Goal: Transaction & Acquisition: Book appointment/travel/reservation

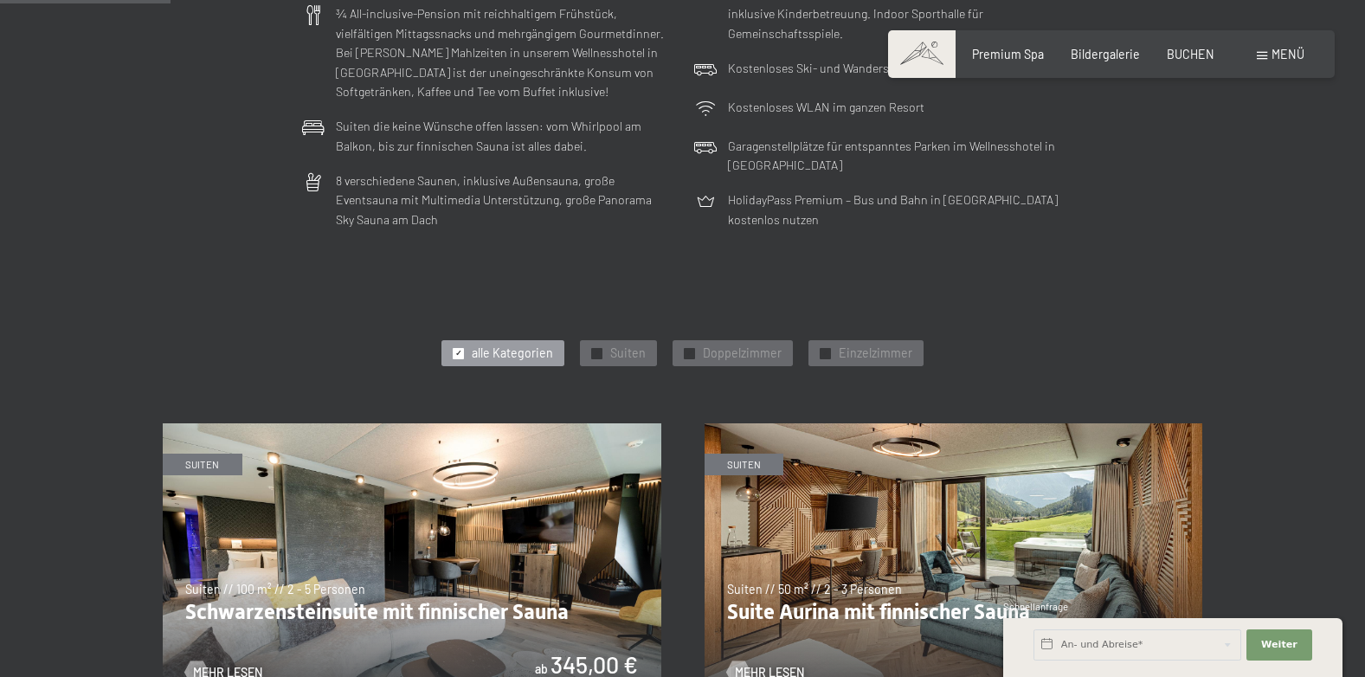
scroll to position [606, 0]
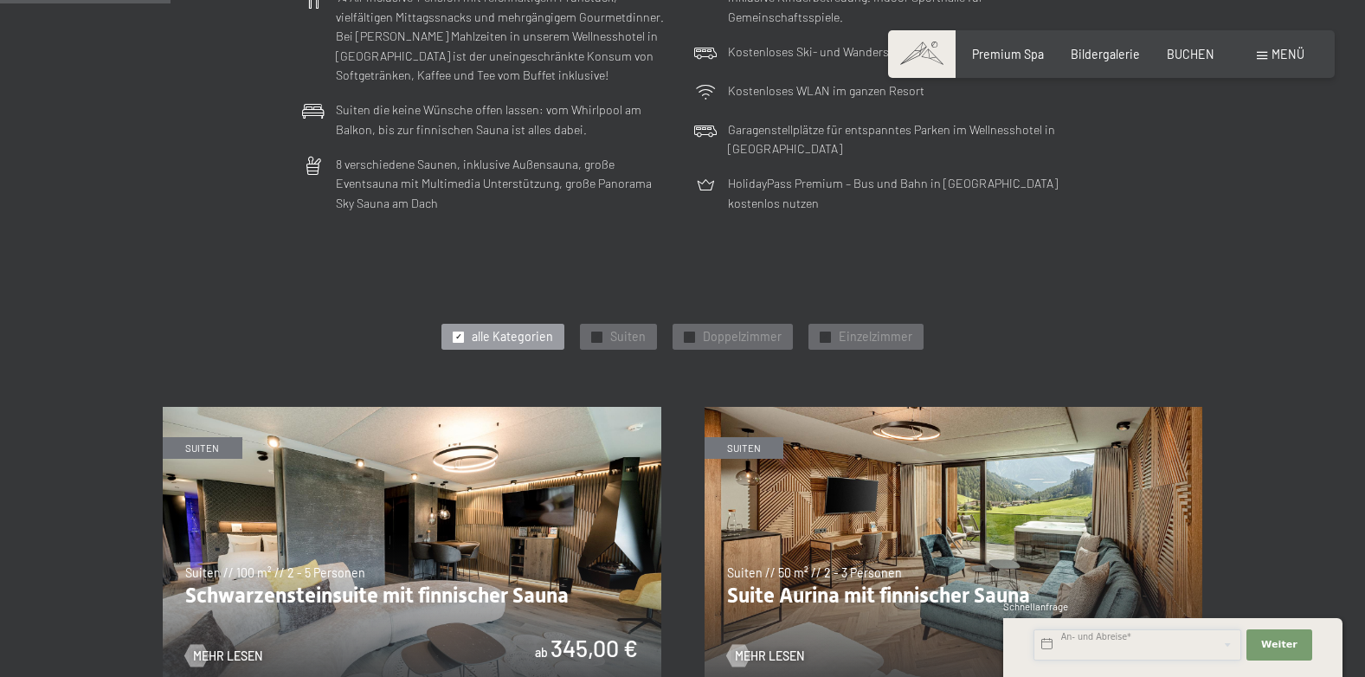
click at [1119, 641] on input "text" at bounding box center [1137, 644] width 208 height 31
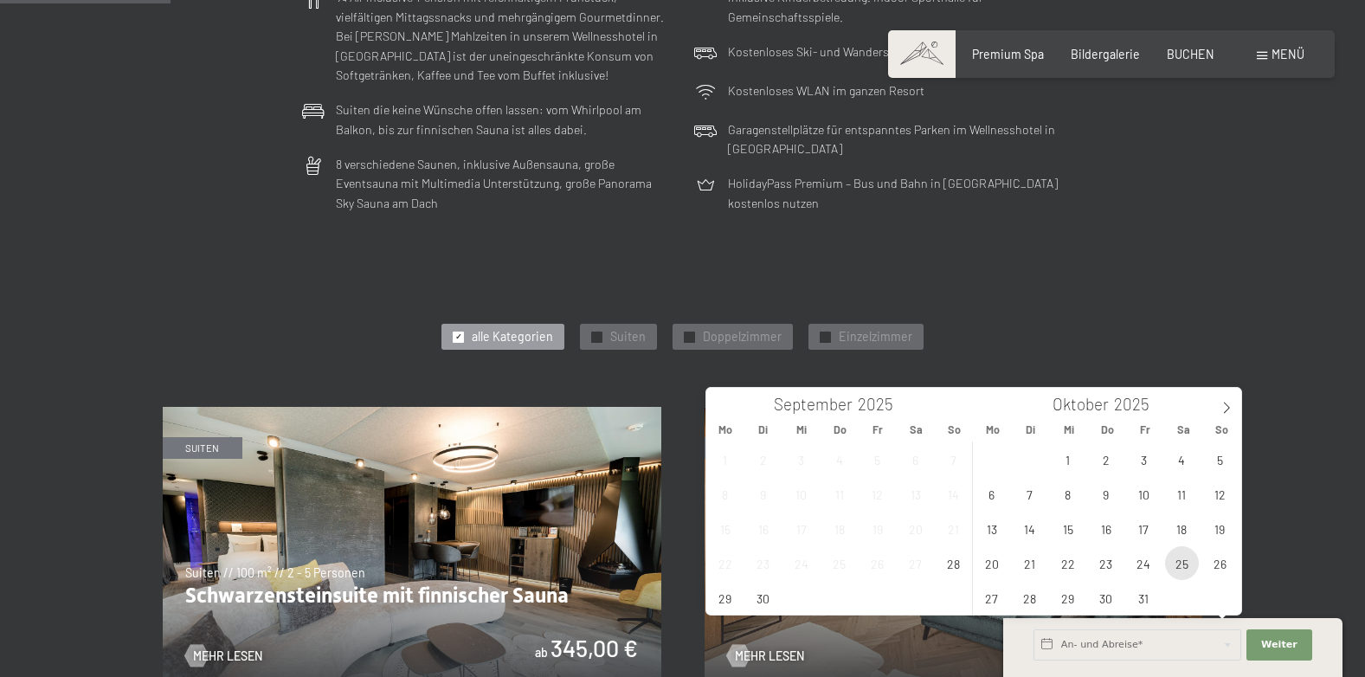
click at [1178, 560] on span "25" at bounding box center [1182, 563] width 34 height 34
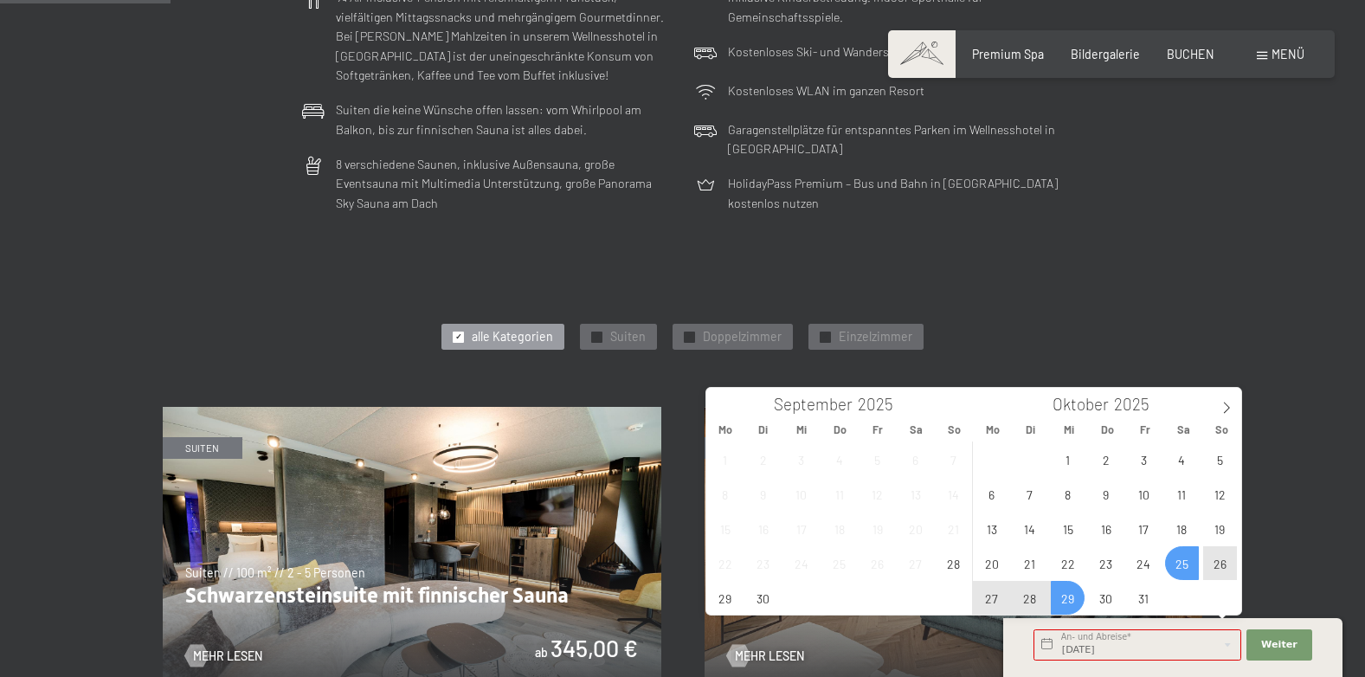
click at [1067, 590] on span "29" at bounding box center [1067, 598] width 34 height 34
type input "Sa. 25.10.2025 - Mi. 29.10.2025"
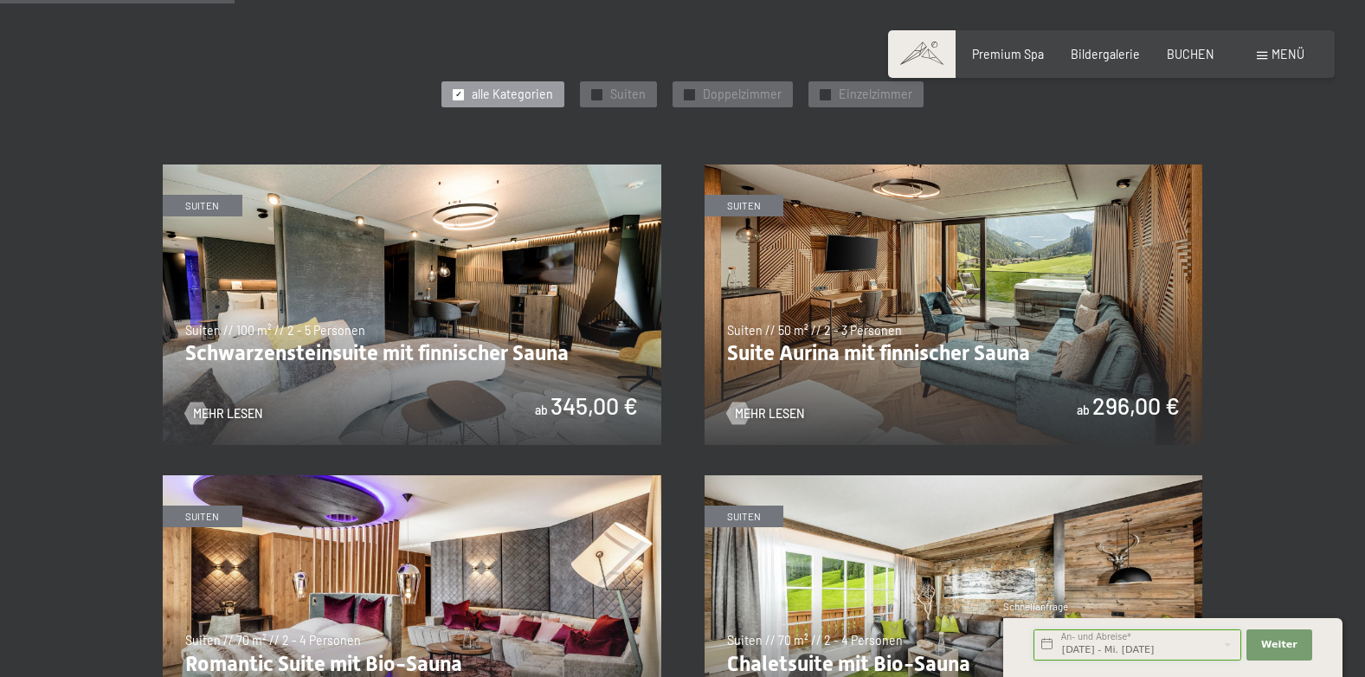
scroll to position [865, 0]
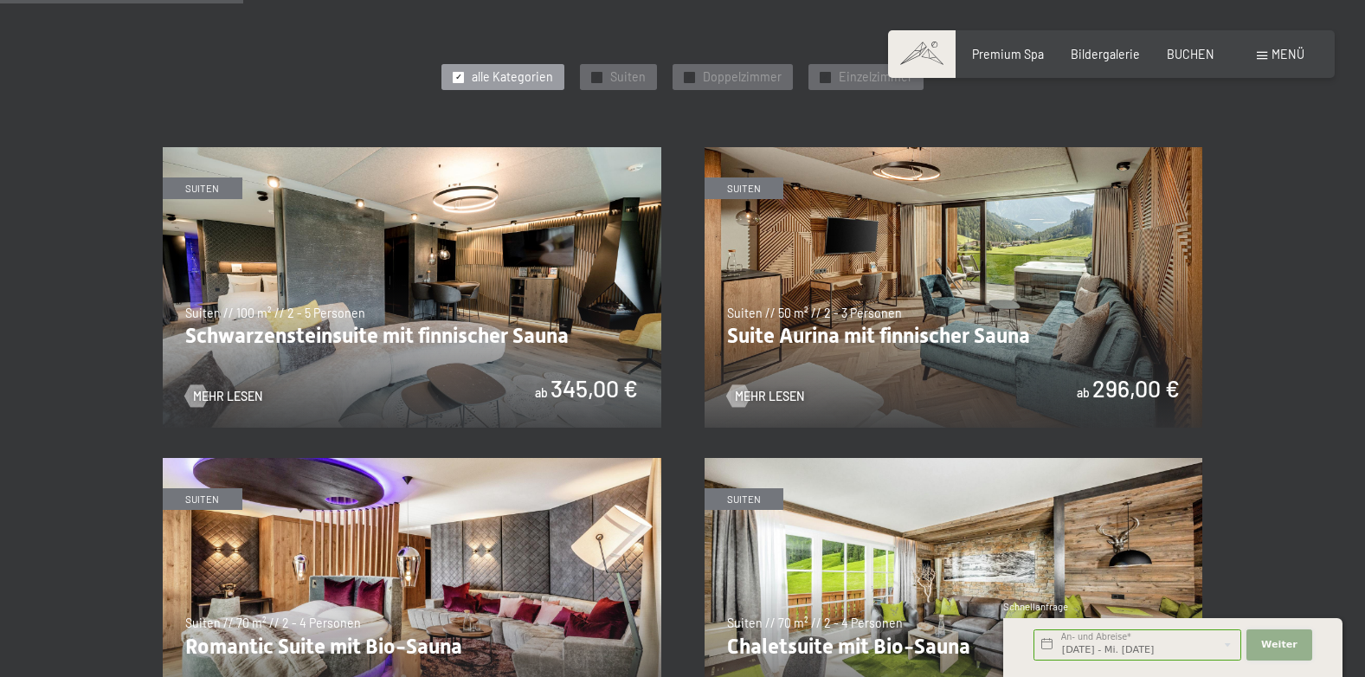
click at [1283, 642] on span "Weiter" at bounding box center [1279, 645] width 36 height 14
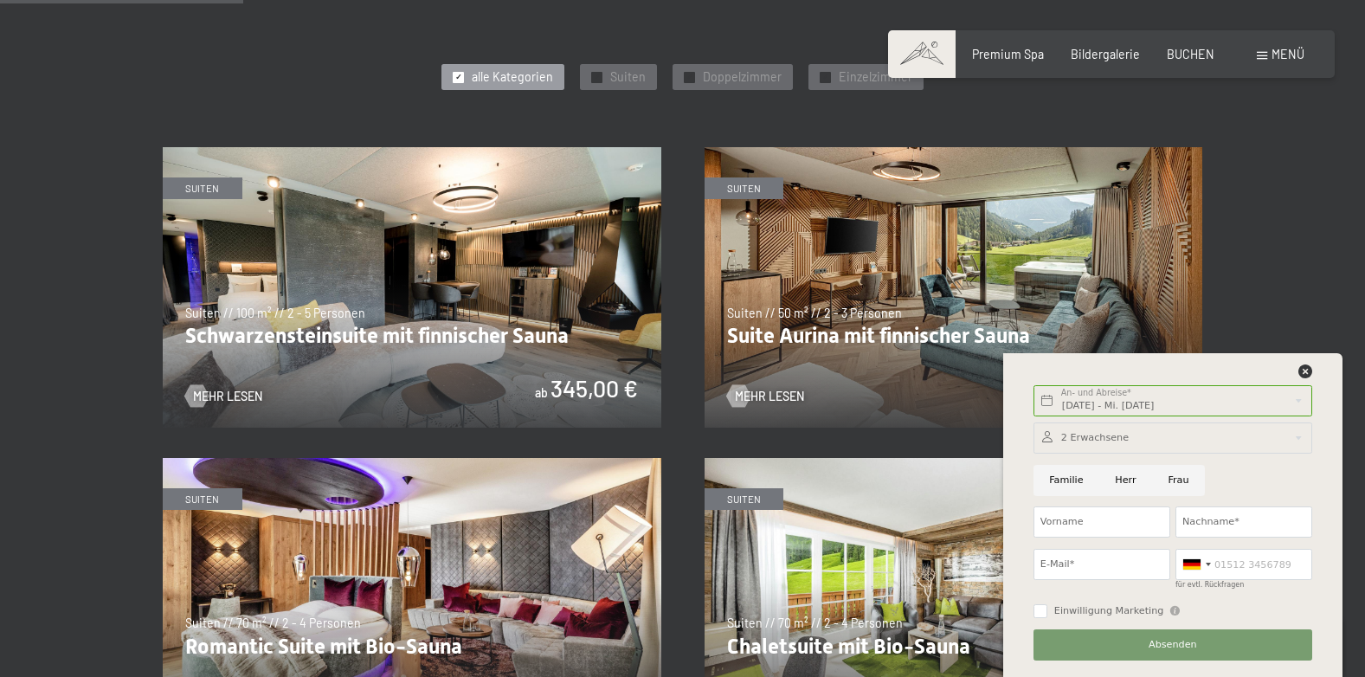
click at [1107, 427] on div at bounding box center [1172, 437] width 279 height 31
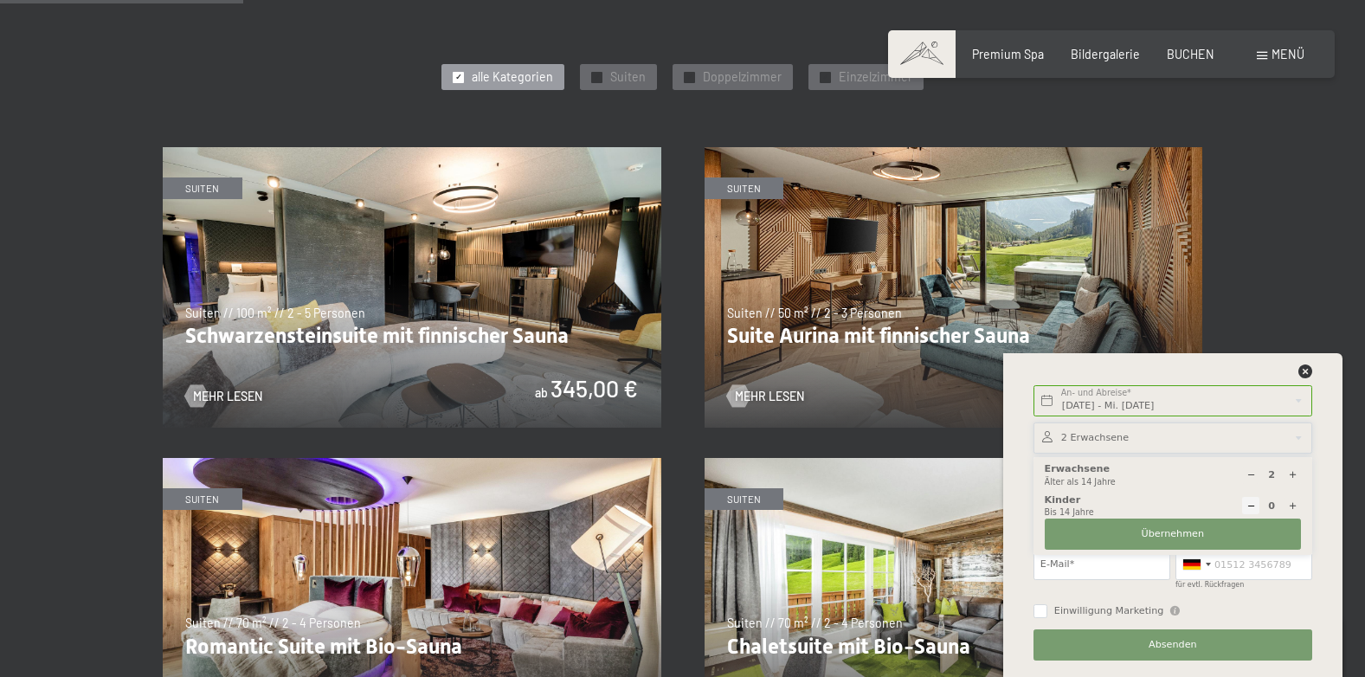
click at [1294, 501] on icon at bounding box center [1293, 506] width 10 height 10
type input "1"
select select
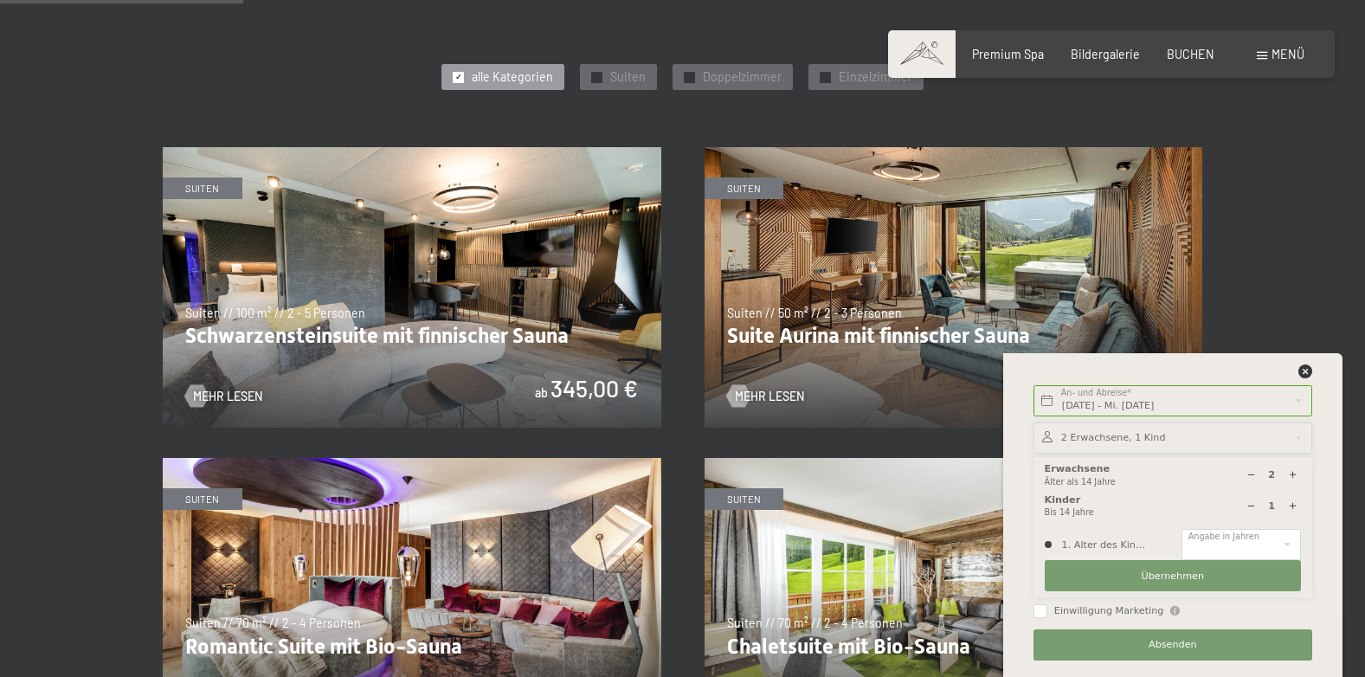
click at [1294, 501] on icon at bounding box center [1293, 506] width 10 height 10
type input "2"
select select
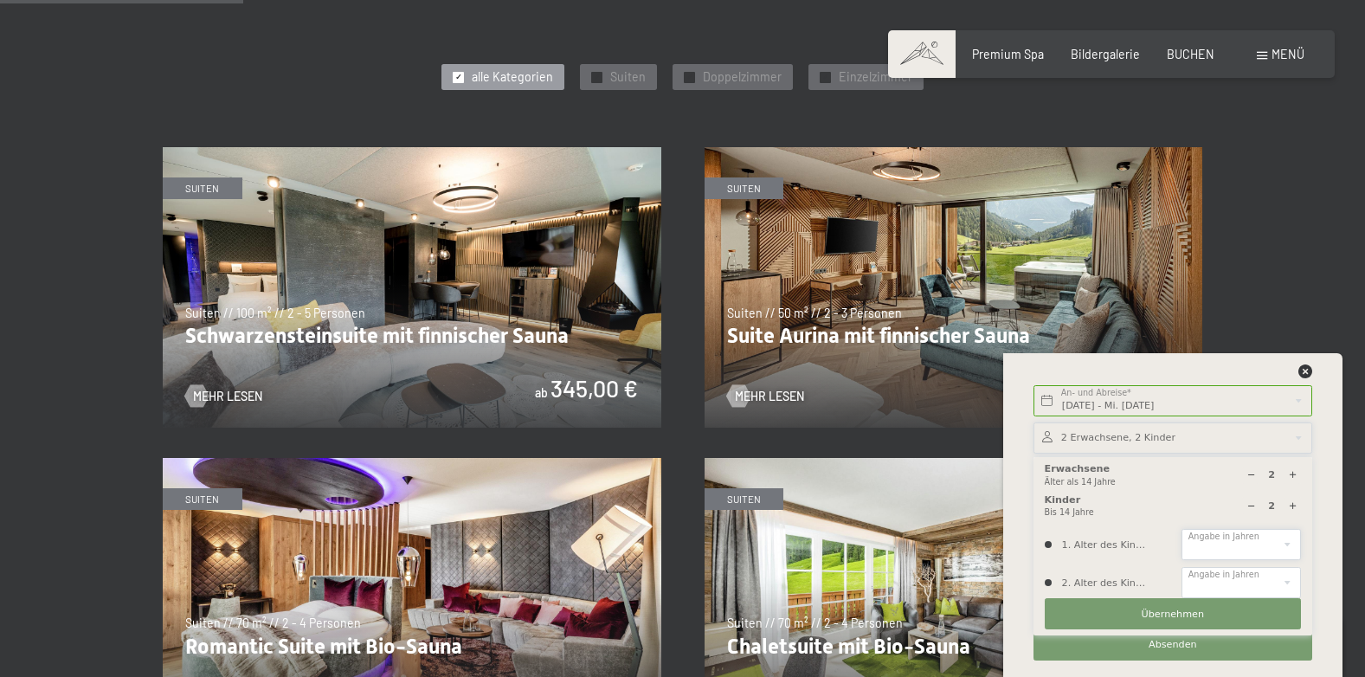
click at [1282, 533] on select "0 1 2 3 4 5 6 7 8 9 10 11 12 13 14" at bounding box center [1240, 544] width 119 height 31
select select "9"
click at [1181, 529] on select "0 1 2 3 4 5 6 7 8 9 10 11 12 13 14" at bounding box center [1240, 544] width 119 height 31
click at [1288, 575] on select "0 1 2 3 4 5 6 7 8 9 10 11 12 13 14" at bounding box center [1240, 582] width 119 height 31
select select "13"
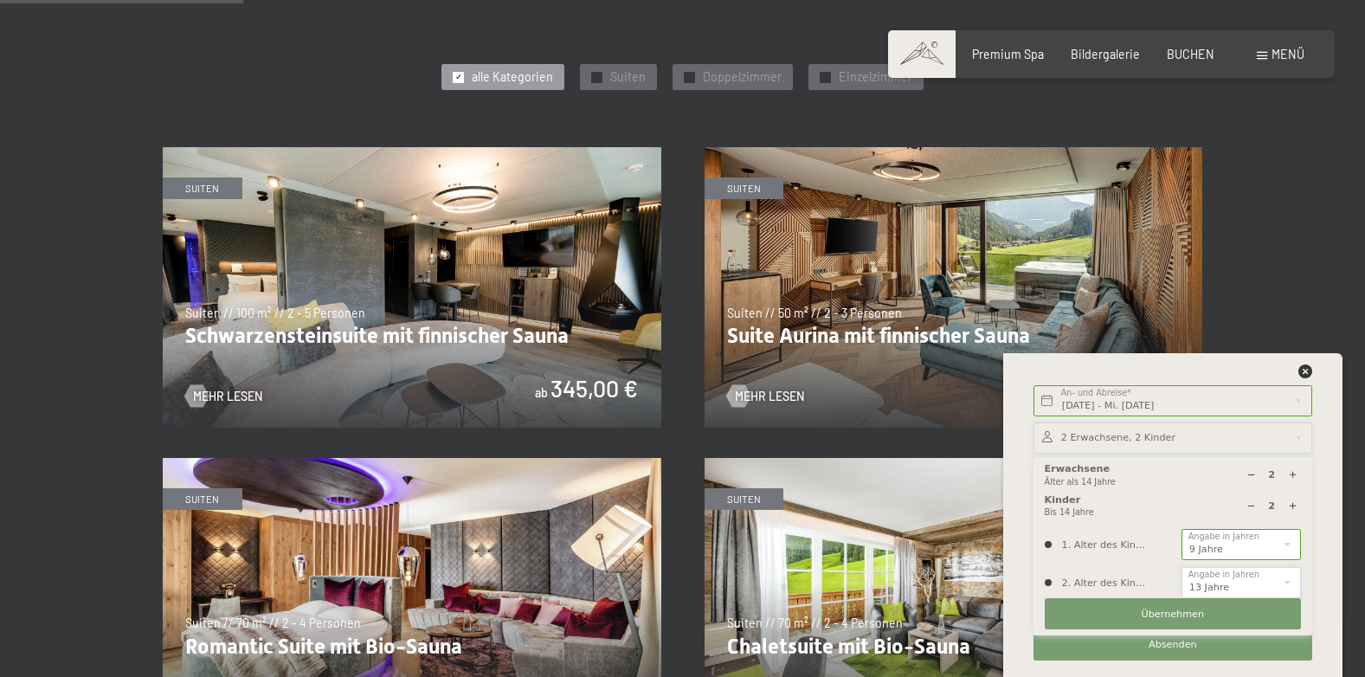
click at [1181, 567] on select "0 1 2 3 4 5 6 7 8 9 10 11 12 13 14" at bounding box center [1240, 582] width 119 height 31
click at [1163, 607] on span "Übernehmen" at bounding box center [1172, 614] width 63 height 14
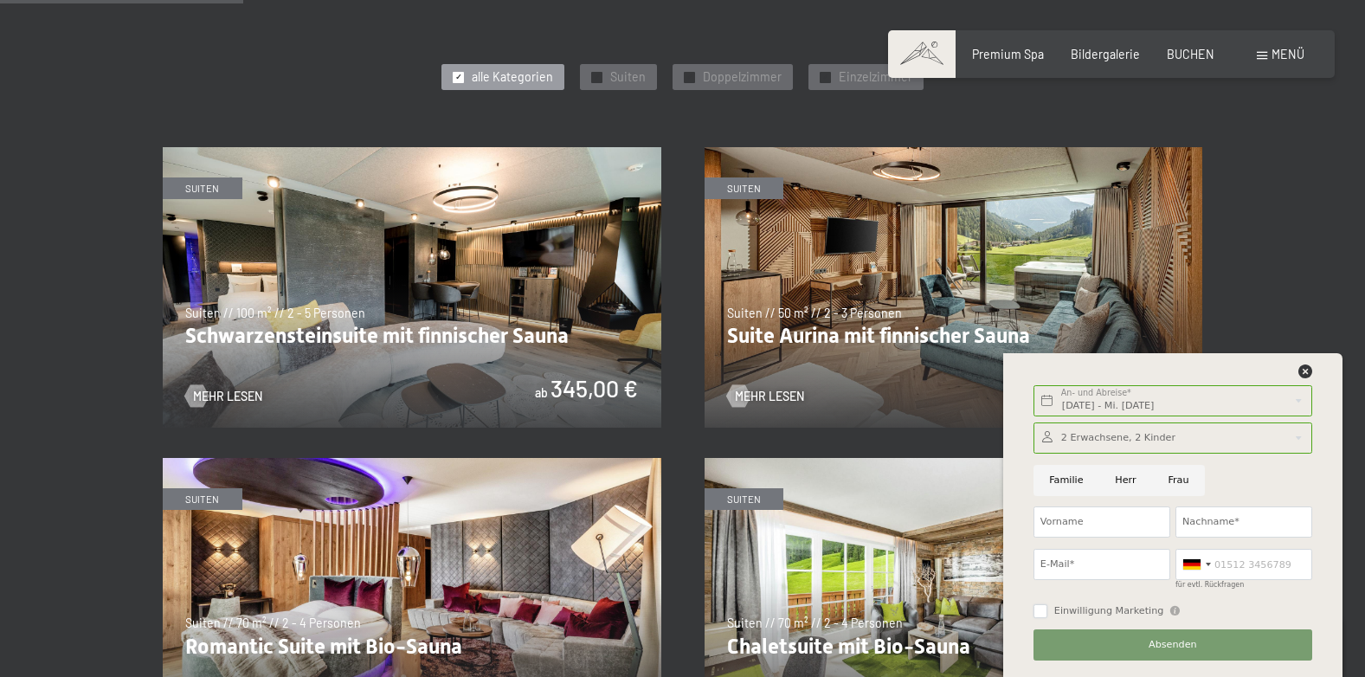
click at [1045, 613] on input "Einwilligung Marketing" at bounding box center [1040, 611] width 14 height 14
checkbox input "true"
click at [1177, 643] on span "Absenden" at bounding box center [1172, 645] width 48 height 14
click at [1306, 369] on icon at bounding box center [1305, 371] width 14 height 14
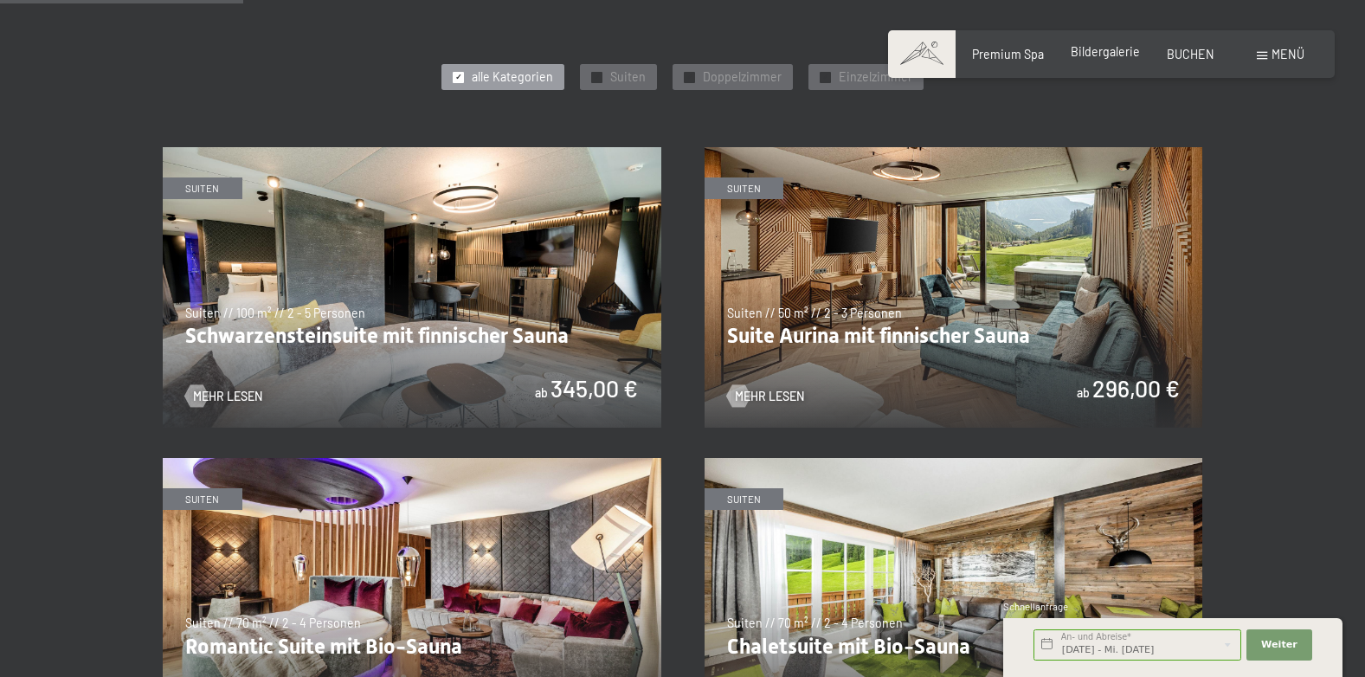
click at [1105, 45] on span "Bildergalerie" at bounding box center [1104, 51] width 69 height 15
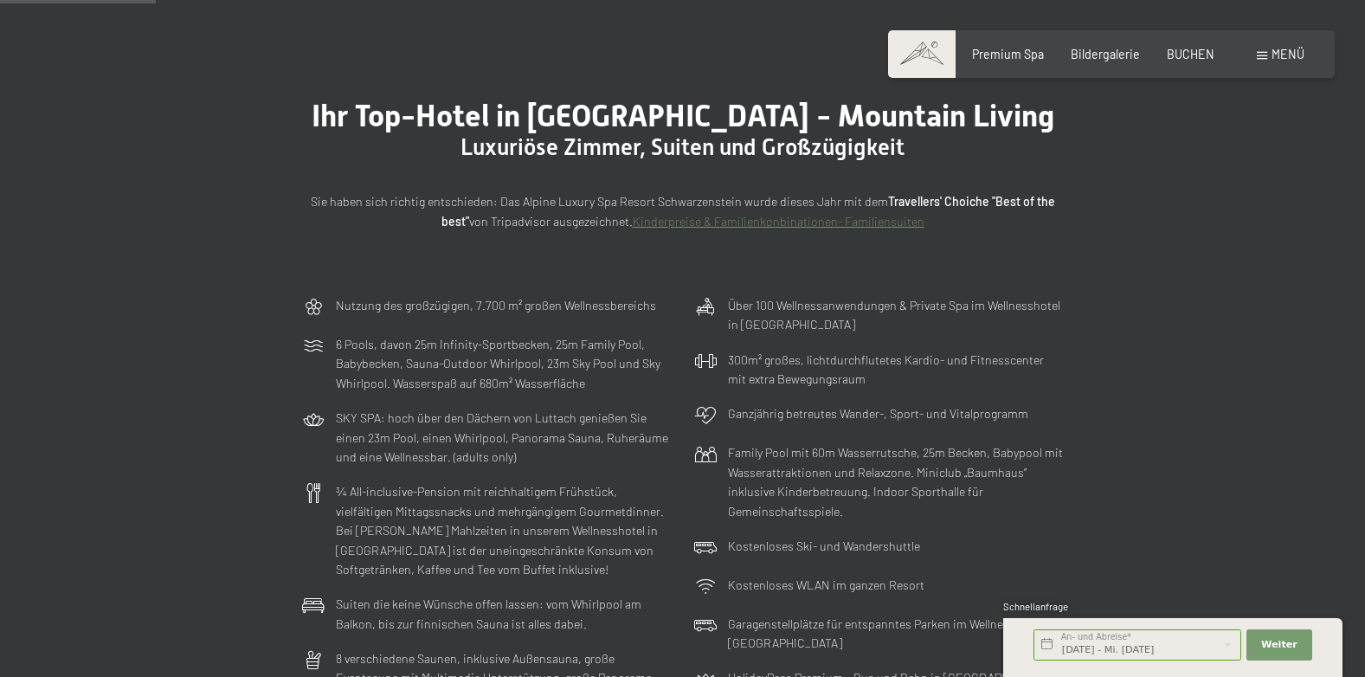
scroll to position [0, 0]
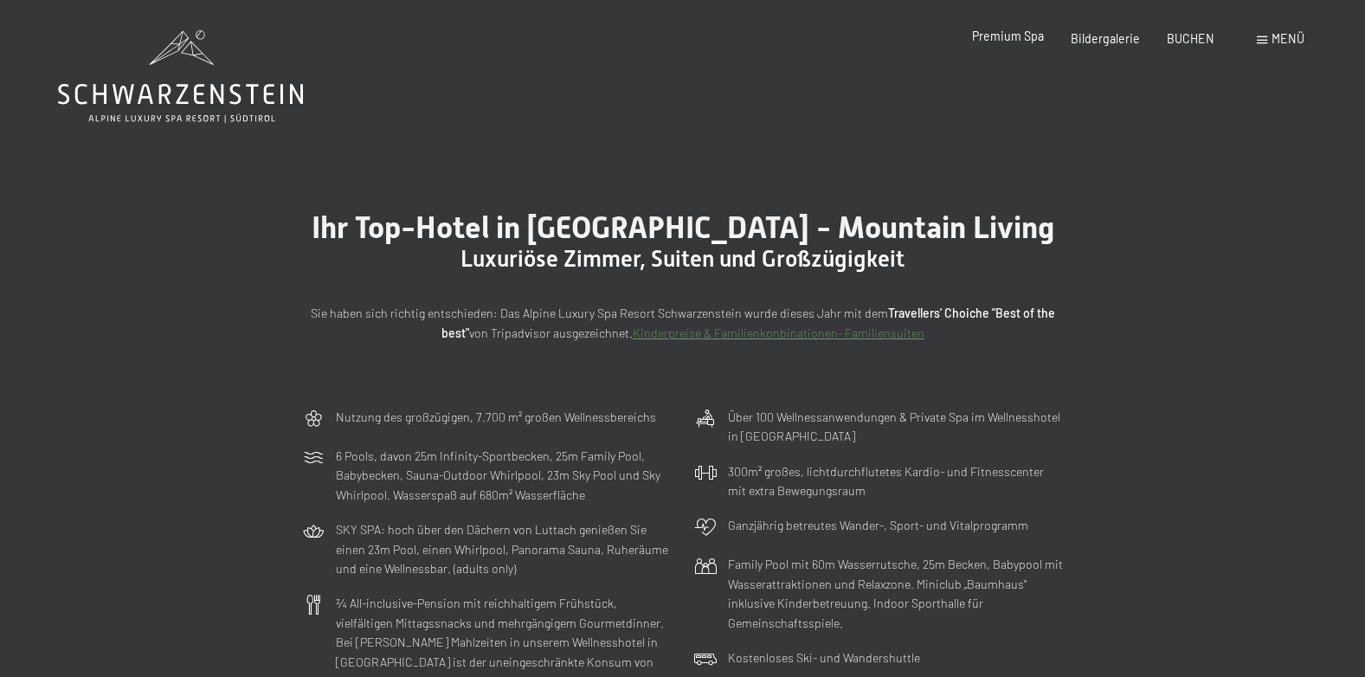
click at [1000, 35] on span "Premium Spa" at bounding box center [1008, 36] width 72 height 15
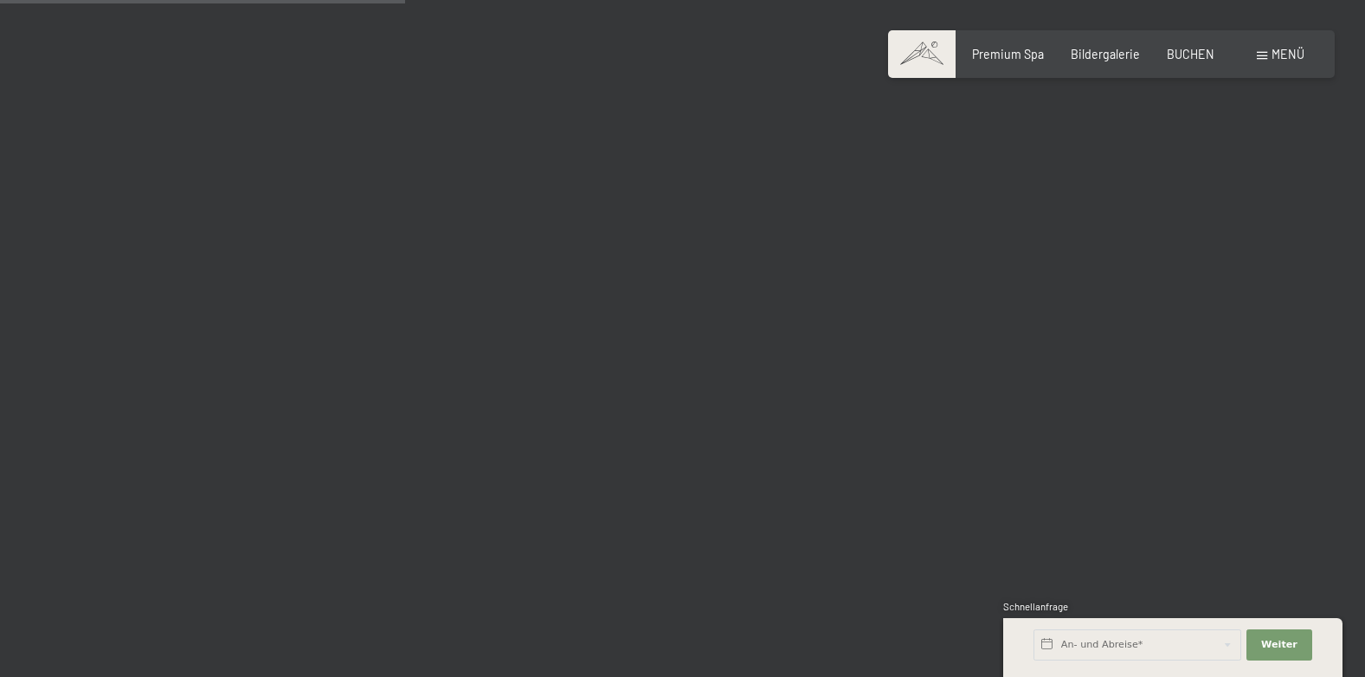
scroll to position [5711, 0]
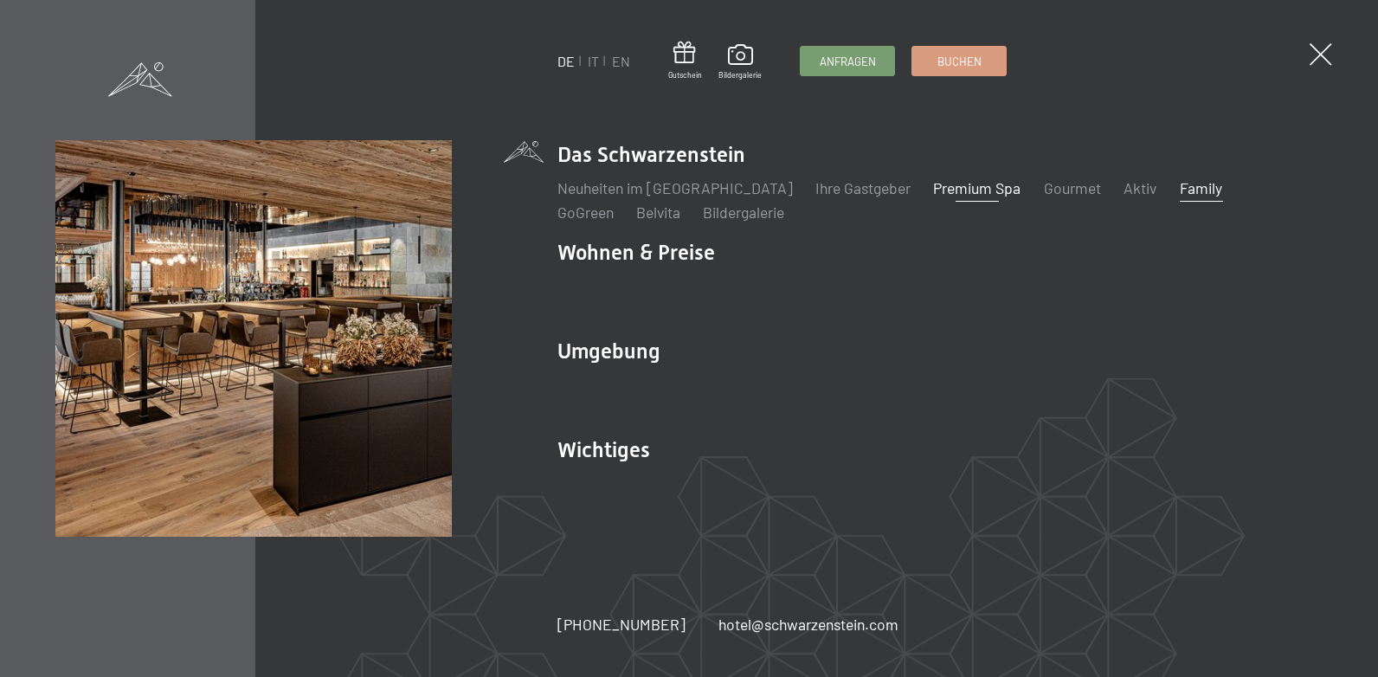
click at [1179, 182] on link "Family" at bounding box center [1200, 187] width 42 height 19
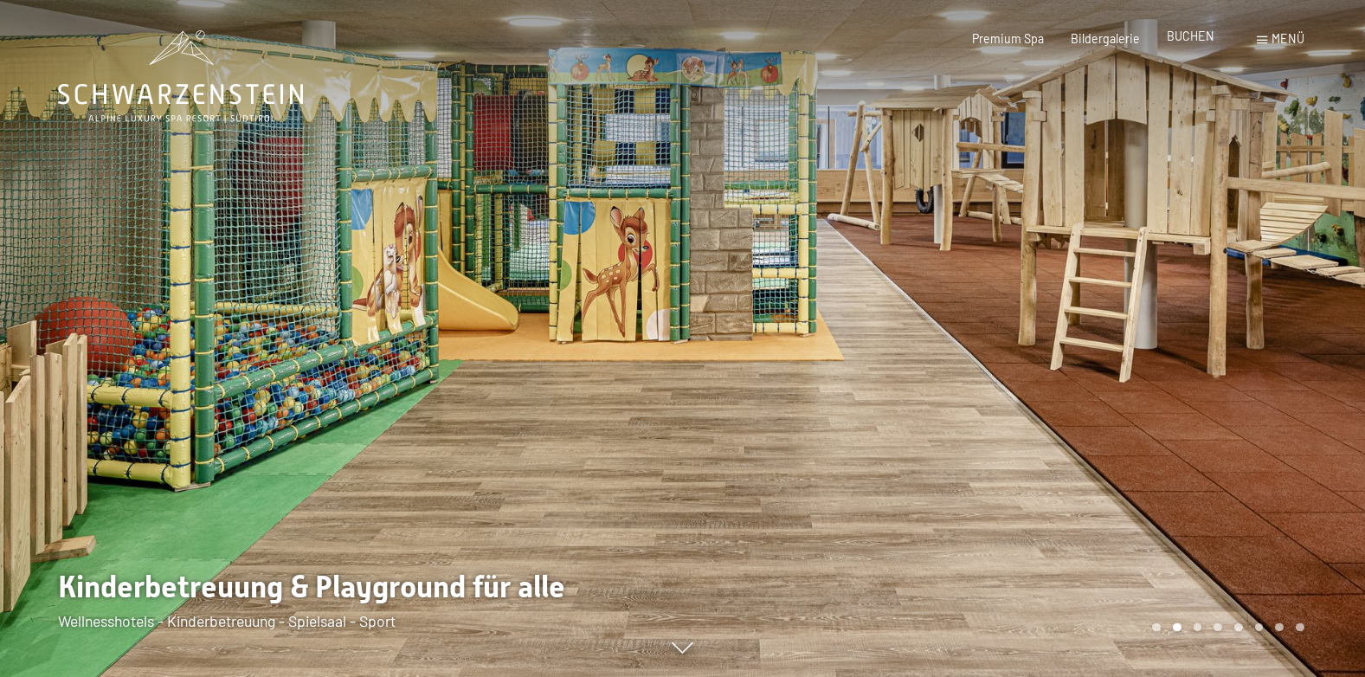
click at [1179, 31] on span "BUCHEN" at bounding box center [1190, 36] width 48 height 15
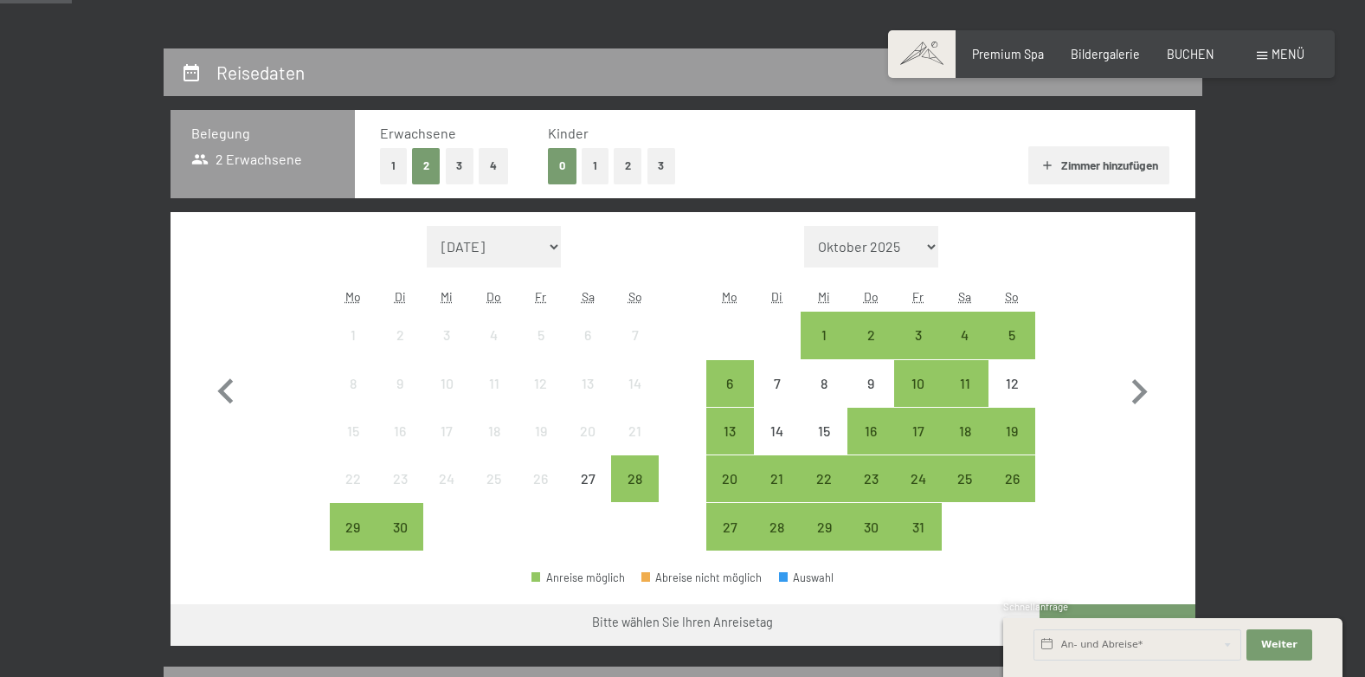
scroll to position [346, 0]
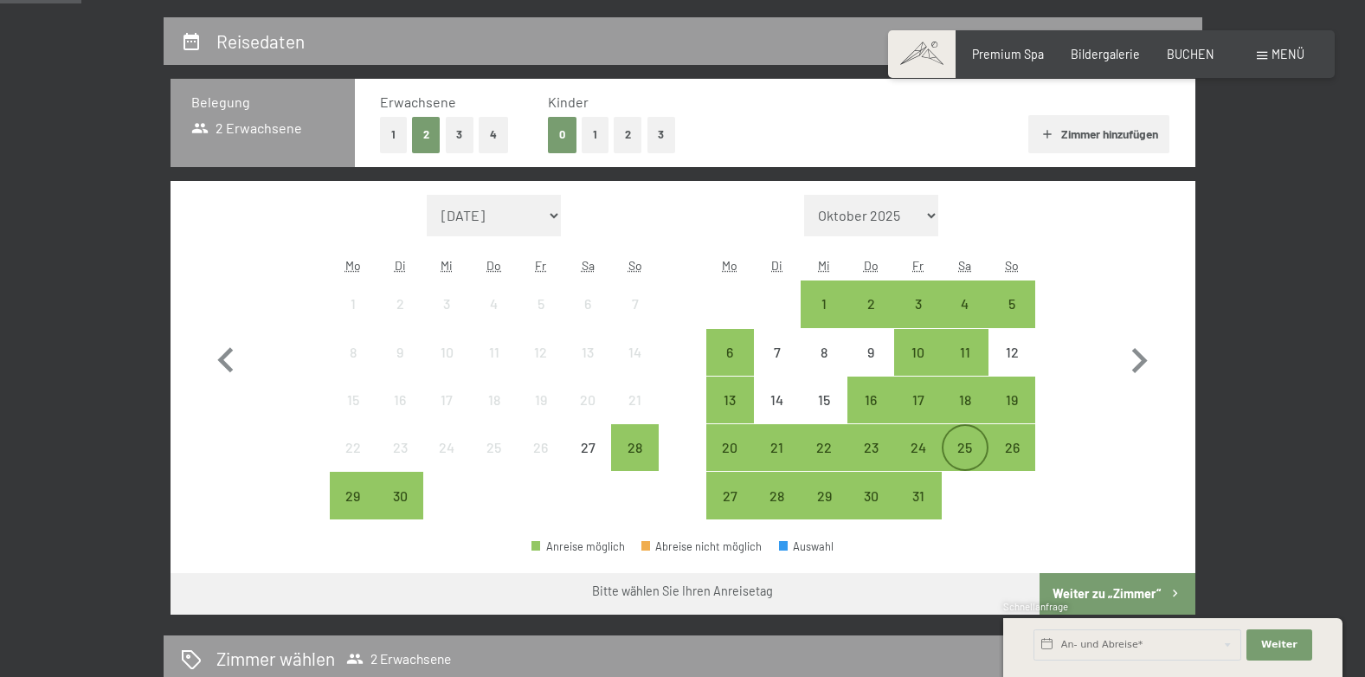
click at [967, 438] on div "25" at bounding box center [964, 447] width 43 height 43
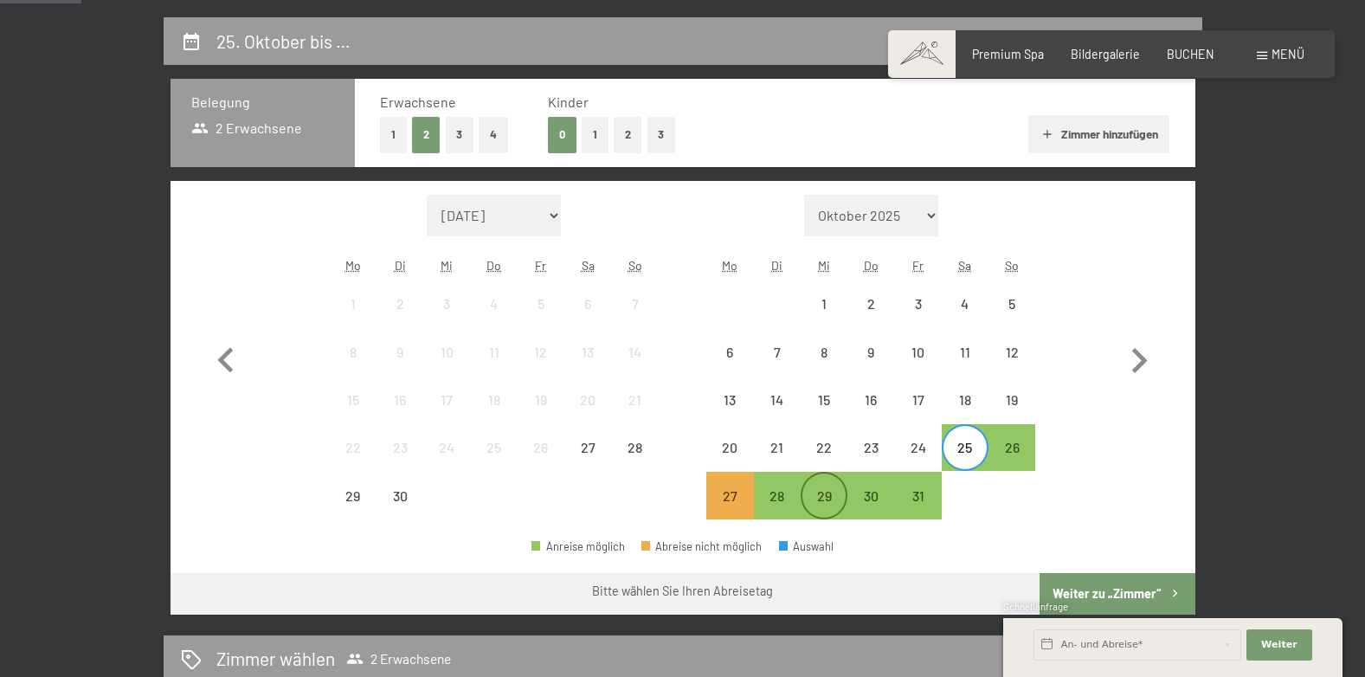
click at [823, 491] on div "29" at bounding box center [823, 510] width 43 height 43
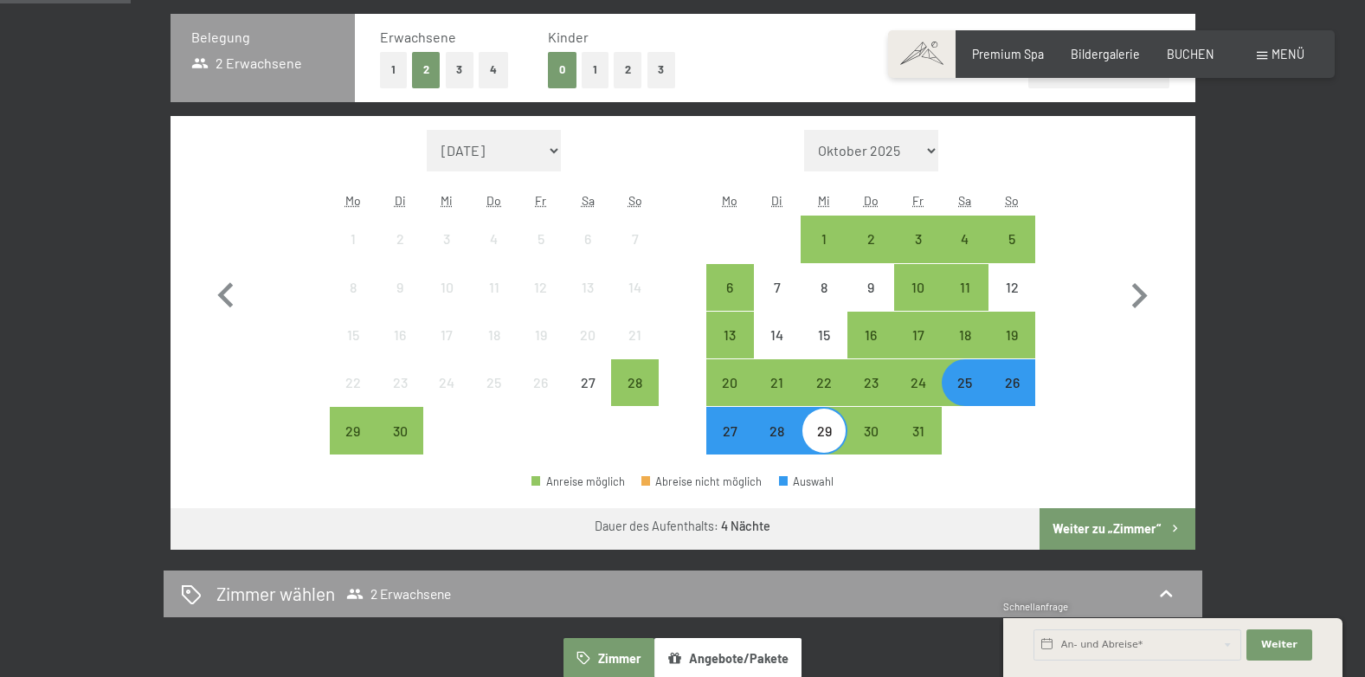
scroll to position [519, 0]
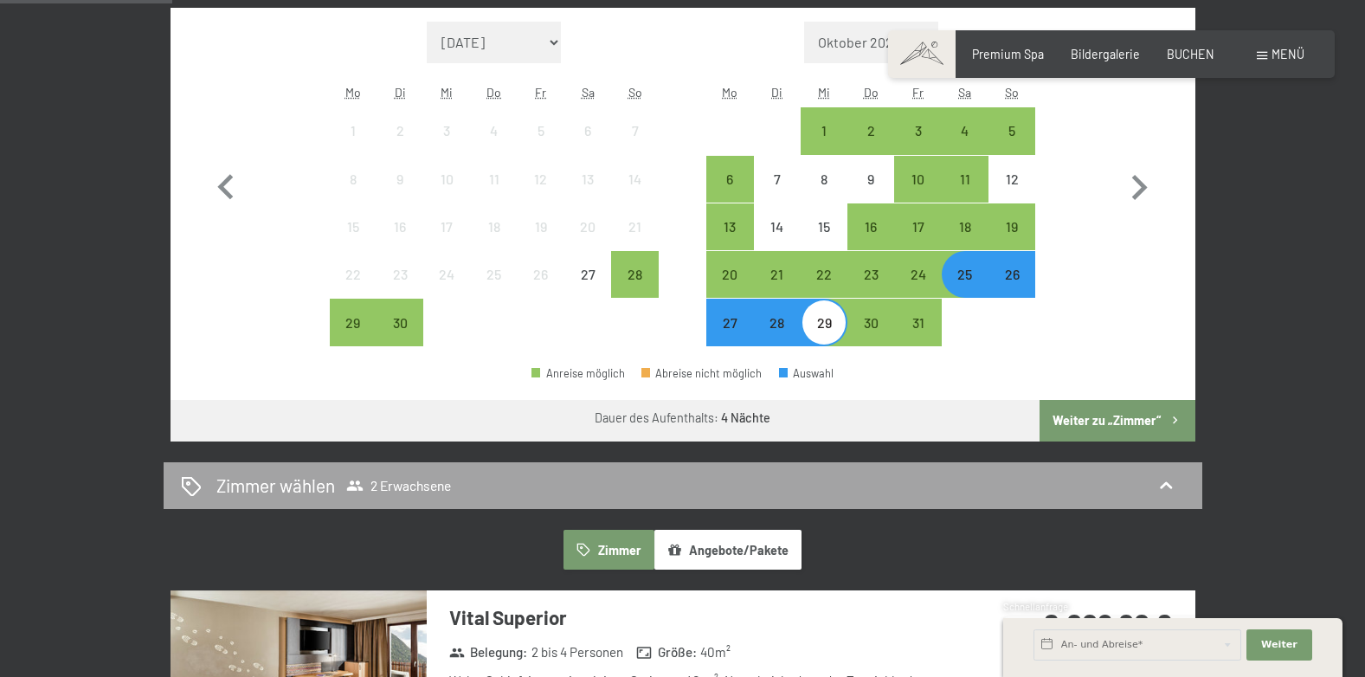
click at [534, 481] on div "Zimmer wählen 2 Erwachsene" at bounding box center [683, 484] width 1004 height 25
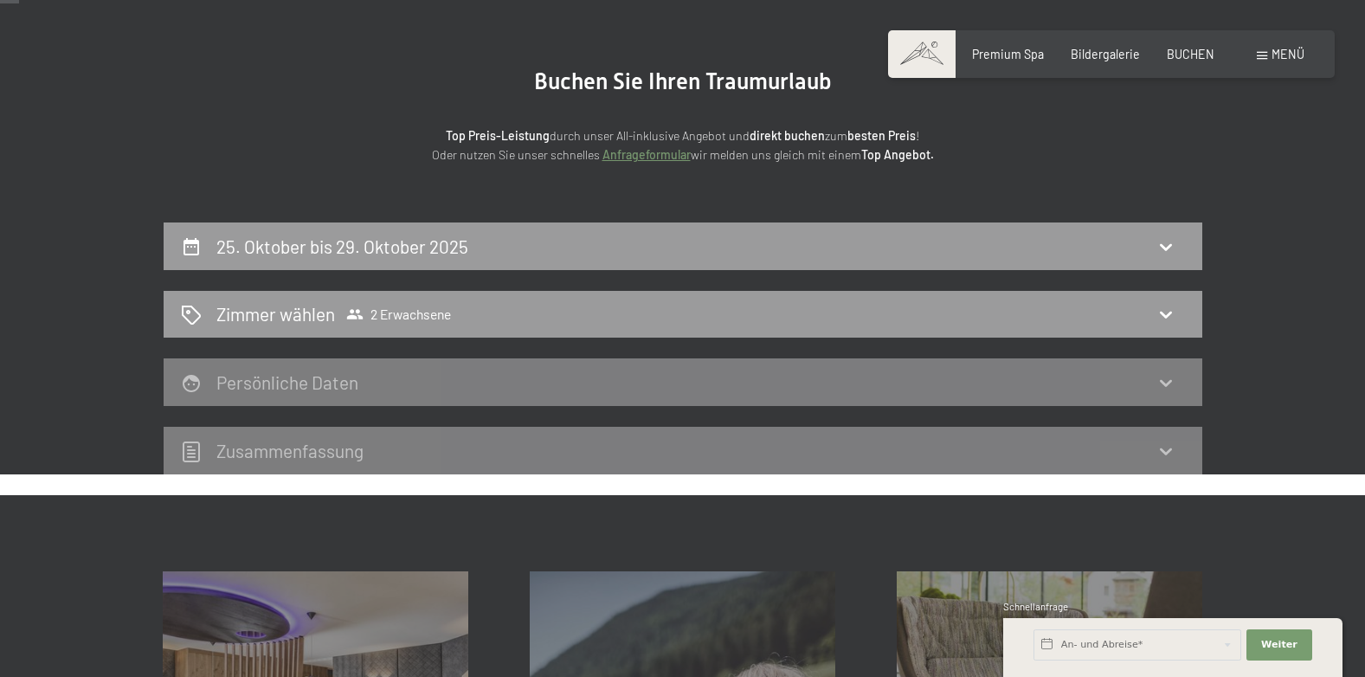
scroll to position [0, 0]
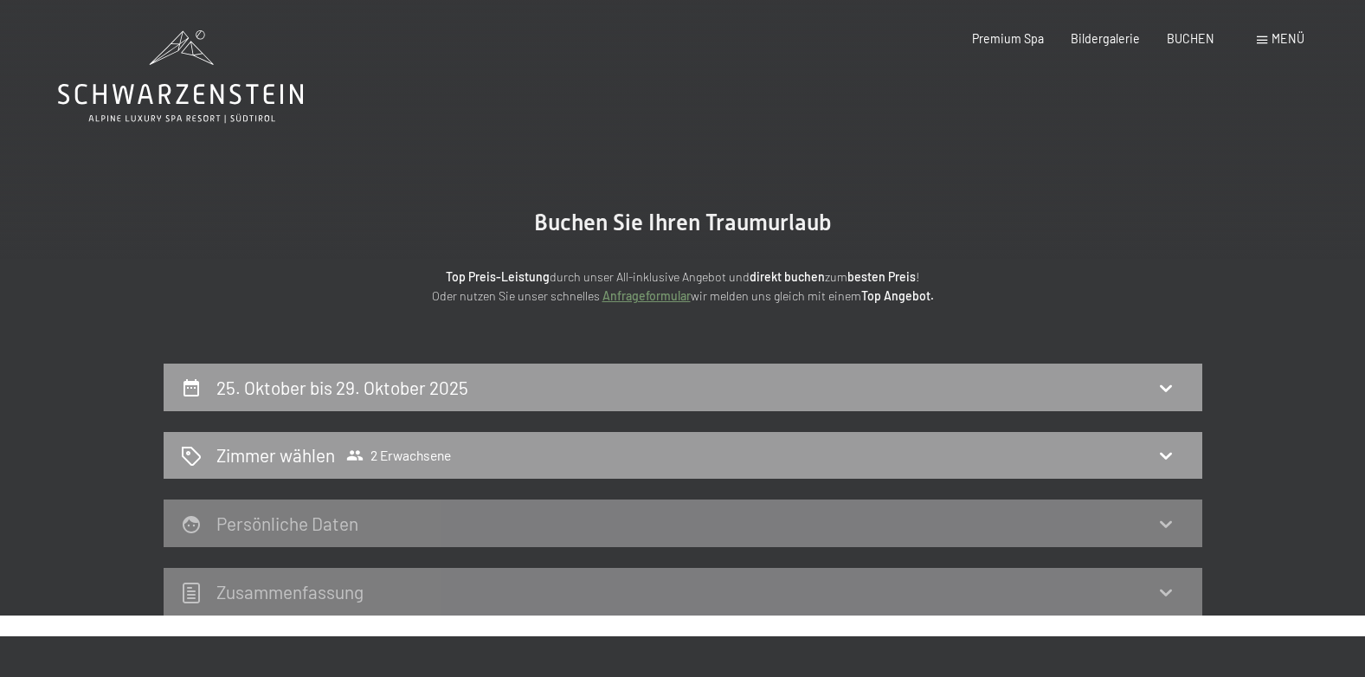
click at [409, 395] on h2 "25. Oktober bis 29. Oktober 2025" at bounding box center [342, 387] width 252 height 22
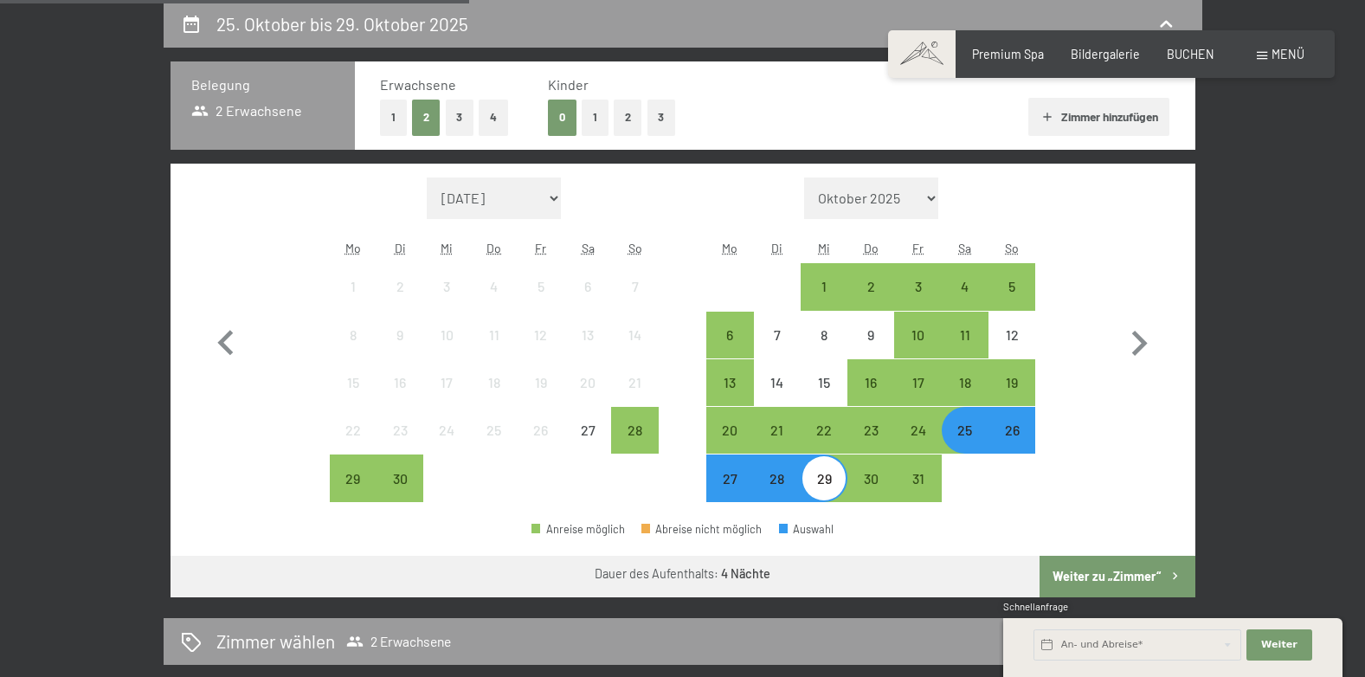
click at [623, 110] on button "2" at bounding box center [627, 117] width 29 height 35
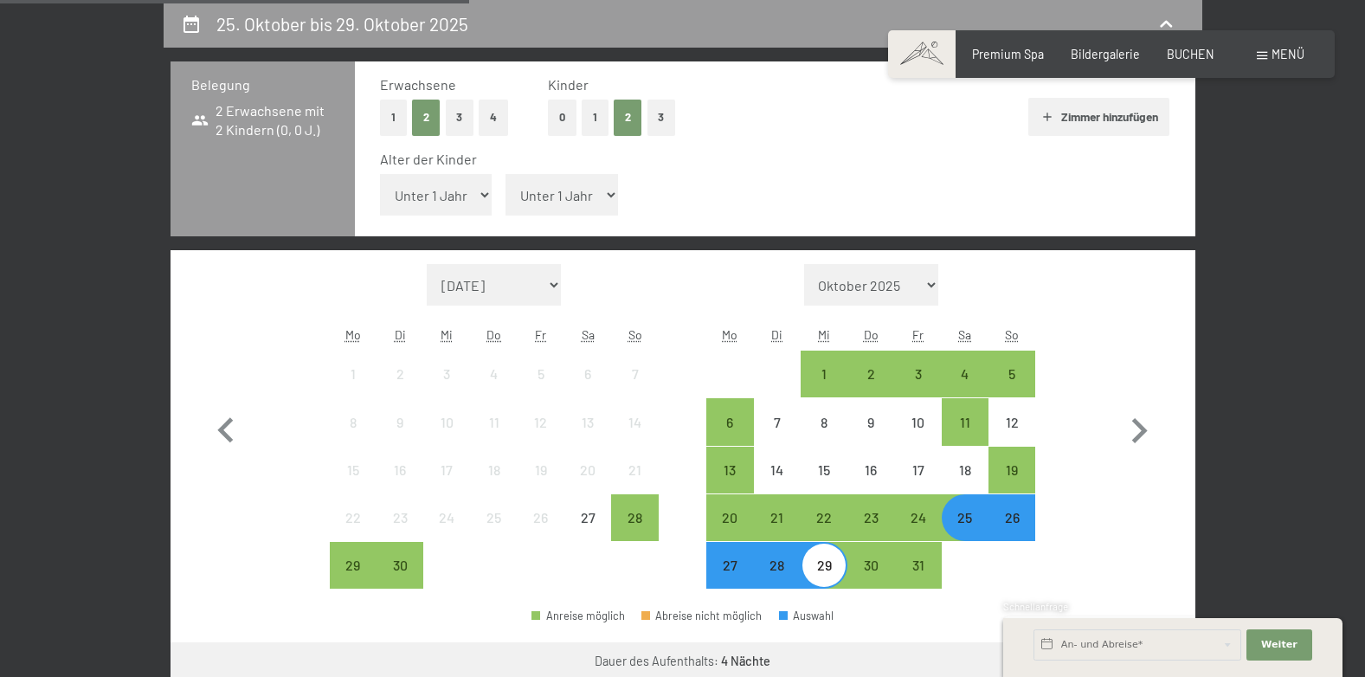
click at [472, 185] on select "Unter 1 Jahr 1 Jahr 2 Jahre 3 Jahre 4 Jahre 5 Jahre 6 Jahre 7 Jahre 8 Jahre 9 J…" at bounding box center [436, 195] width 112 height 42
select select "9"
click at [380, 174] on select "Unter 1 Jahr 1 Jahr 2 Jahre 3 Jahre 4 Jahre 5 Jahre 6 Jahre 7 Jahre 8 Jahre 9 J…" at bounding box center [436, 195] width 112 height 42
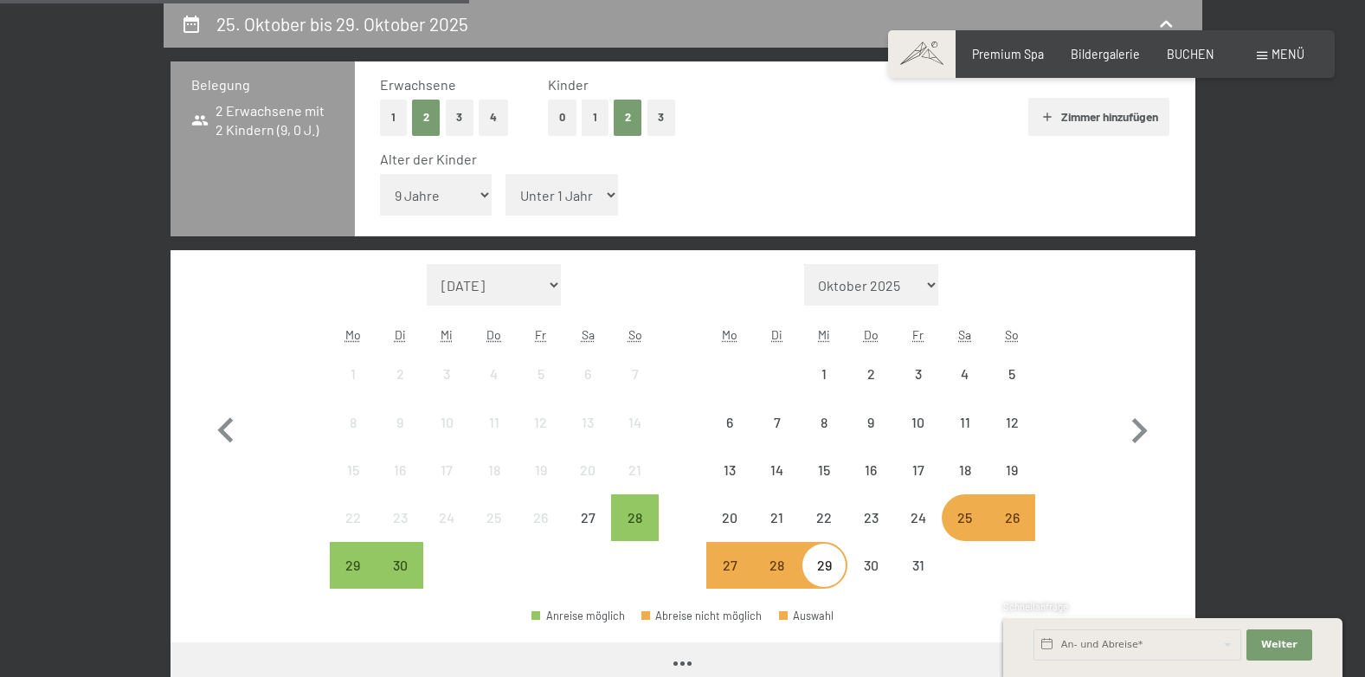
click at [611, 189] on select "Unter 1 Jahr 1 Jahr 2 Jahre 3 Jahre 4 Jahre 5 Jahre 6 Jahre 7 Jahre 8 Jahre 9 J…" at bounding box center [561, 195] width 112 height 42
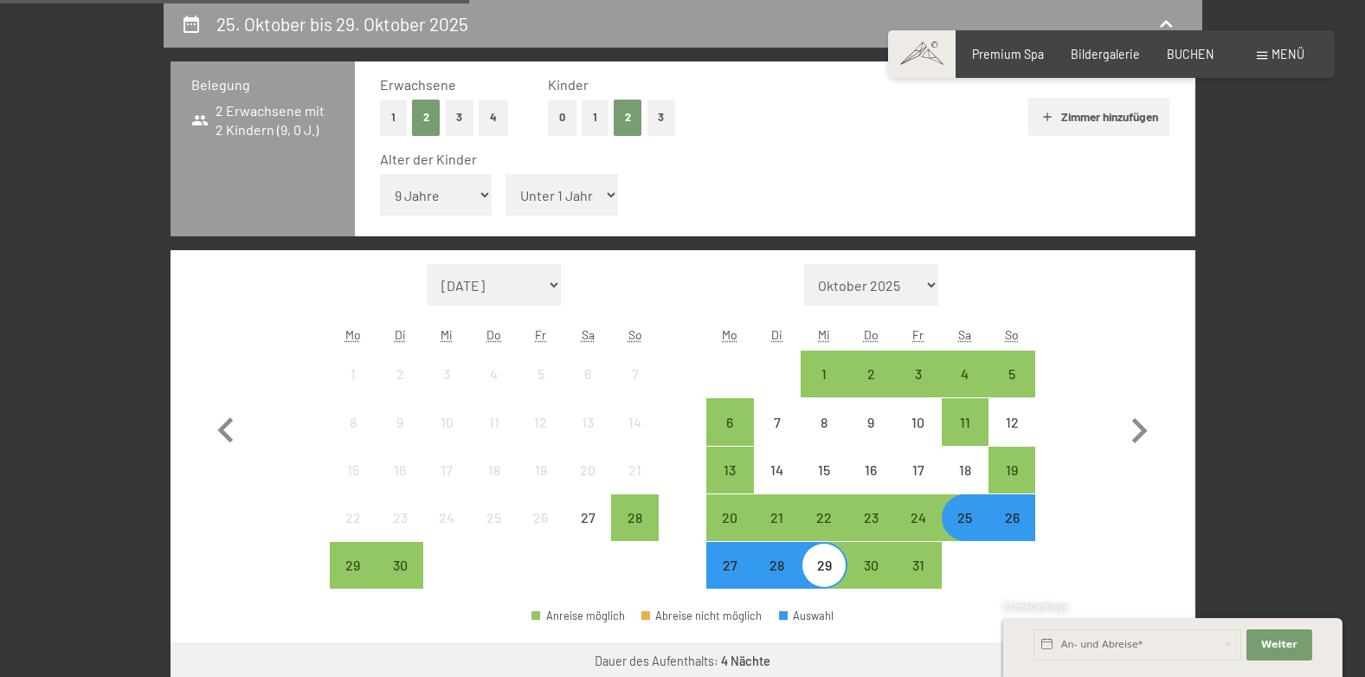
select select "13"
click at [505, 174] on select "Unter 1 Jahr 1 Jahr 2 Jahre 3 Jahre 4 Jahre 5 Jahre 6 Jahre 7 Jahre 8 Jahre 9 J…" at bounding box center [561, 195] width 112 height 42
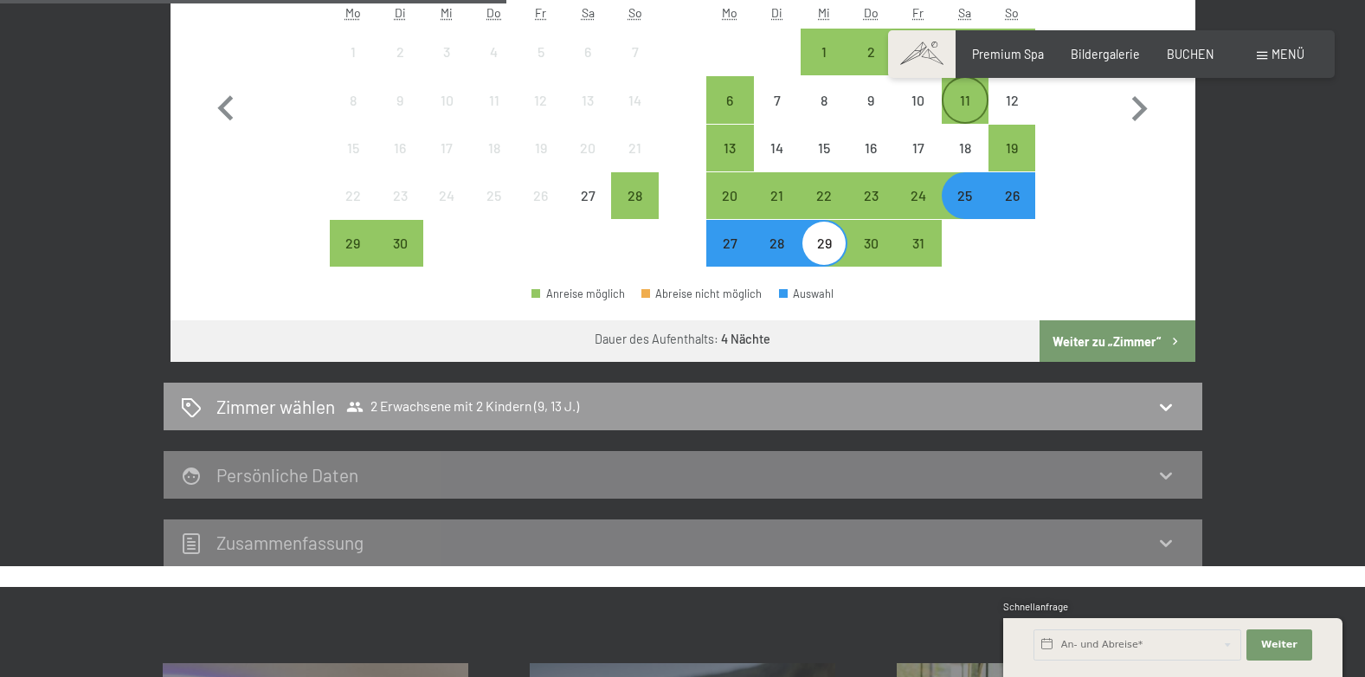
scroll to position [710, 0]
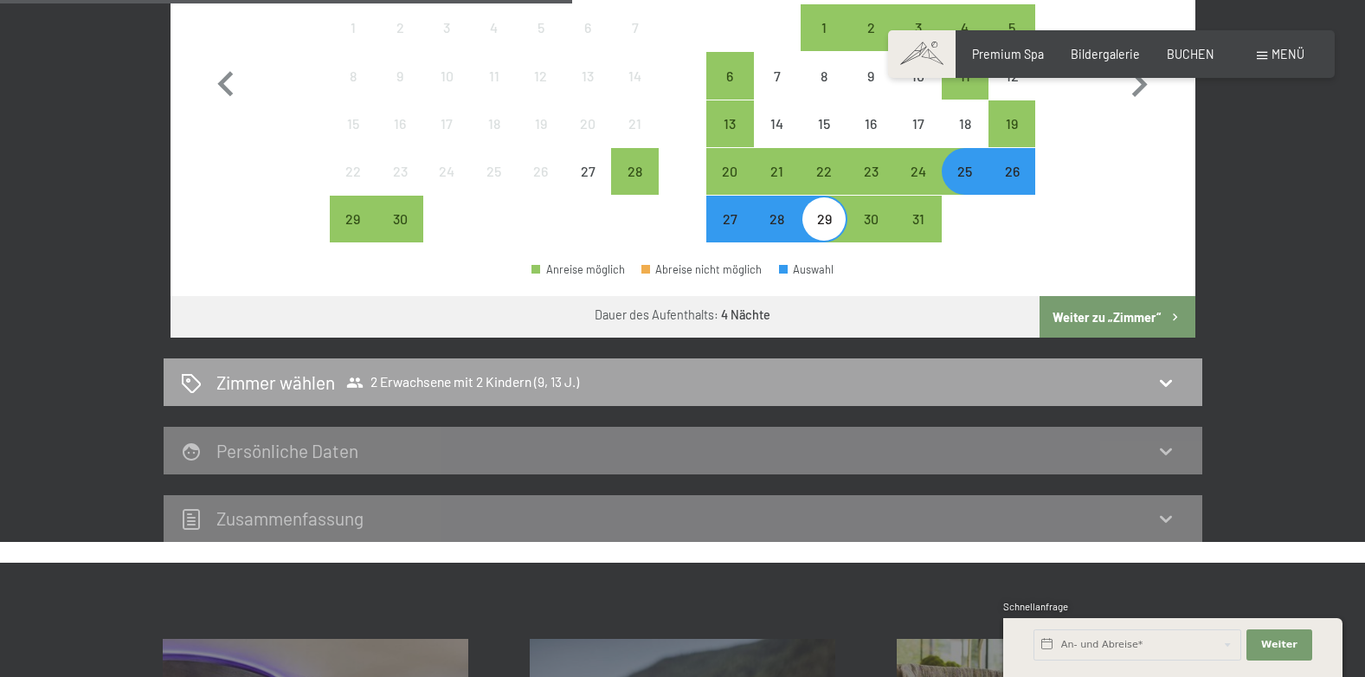
click at [436, 379] on span "2 Erwachsene mit 2 Kindern (9, 13 J.)" at bounding box center [462, 382] width 233 height 17
